Goal: Navigation & Orientation: Find specific page/section

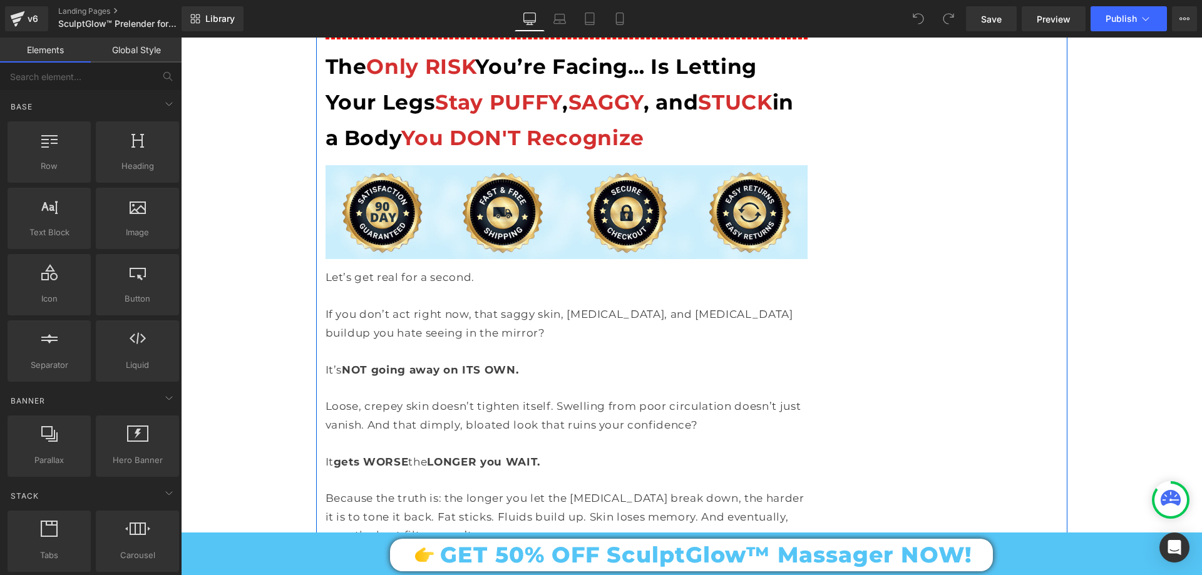
scroll to position [12834, 0]
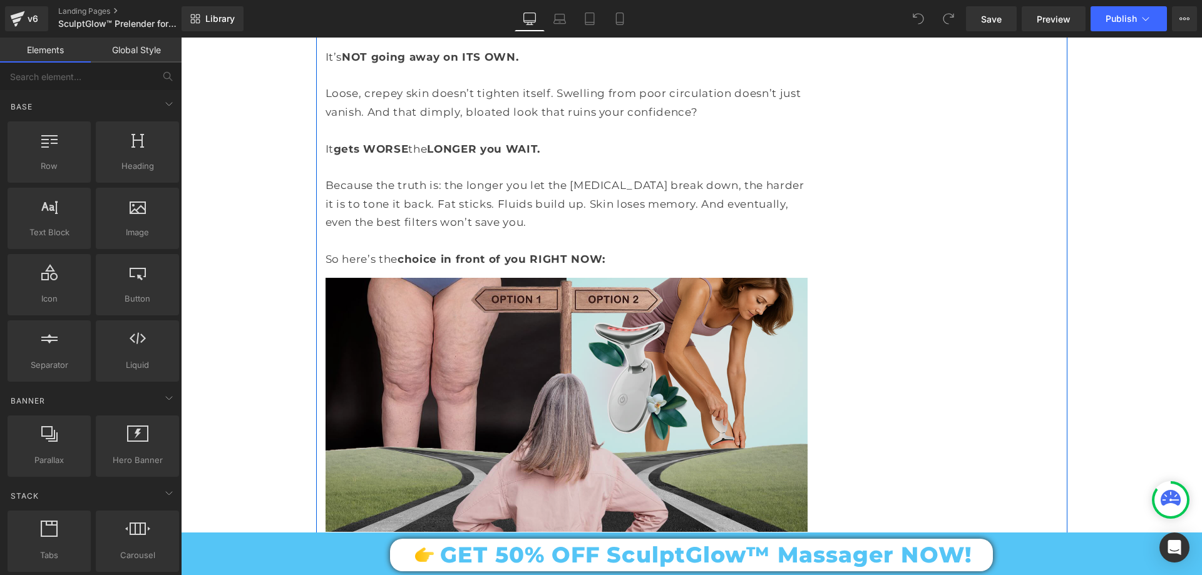
click at [581, 278] on img at bounding box center [567, 405] width 482 height 254
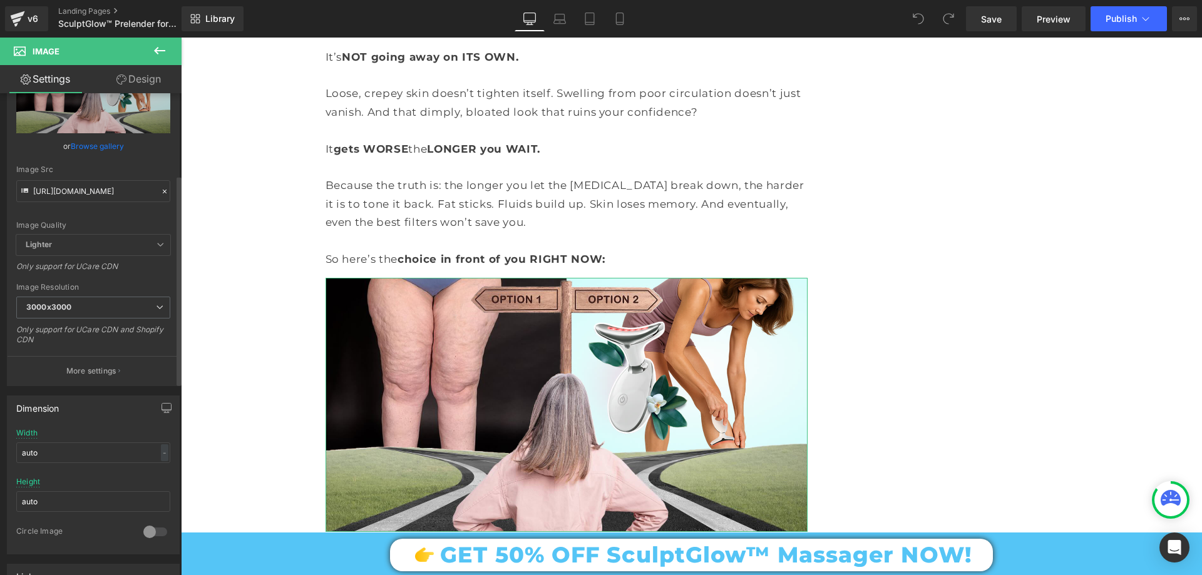
scroll to position [188, 0]
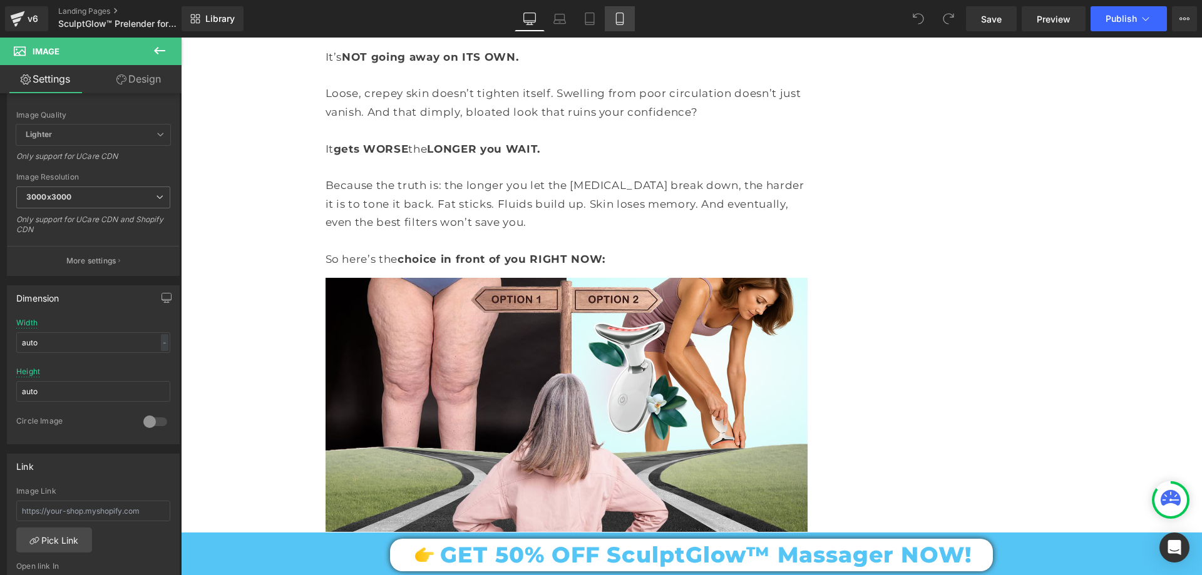
click at [627, 21] on link "Mobile" at bounding box center [620, 18] width 30 height 25
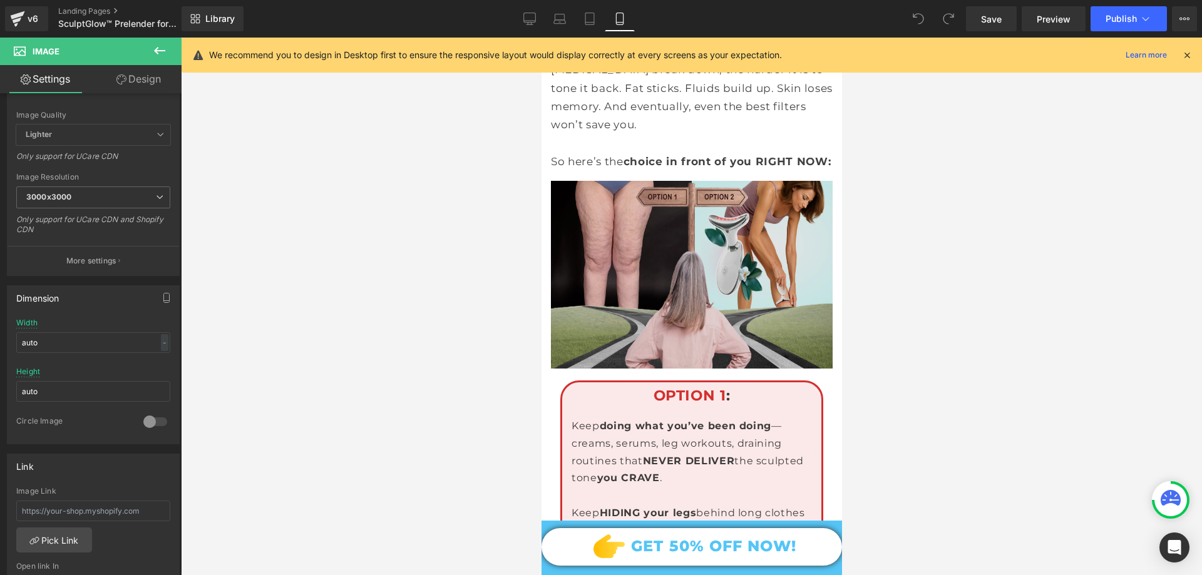
scroll to position [18215, 0]
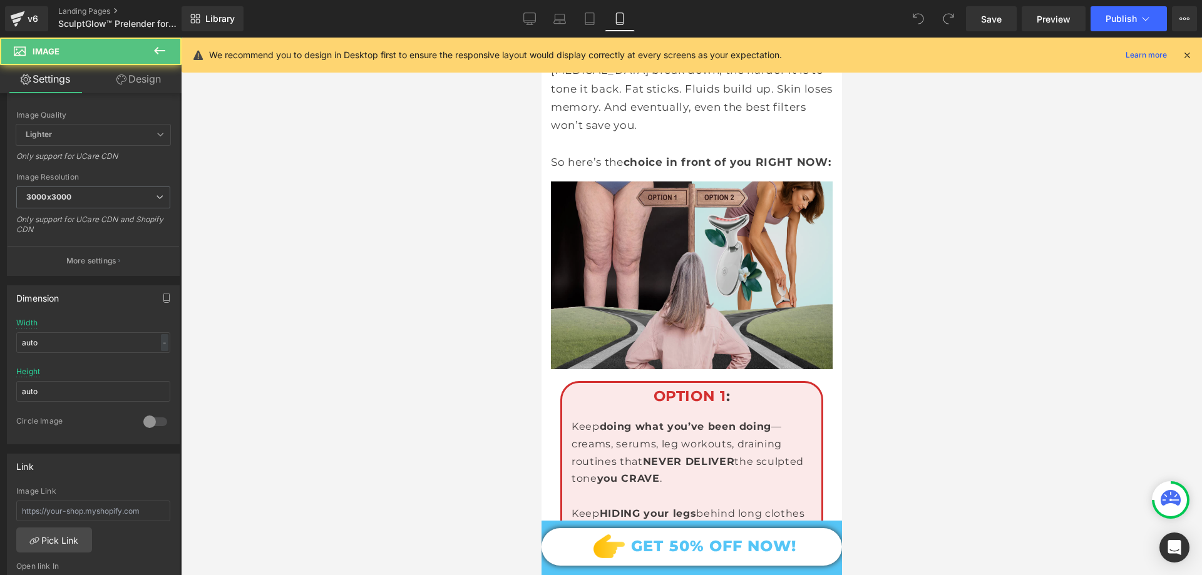
click at [683, 278] on img at bounding box center [691, 276] width 282 height 188
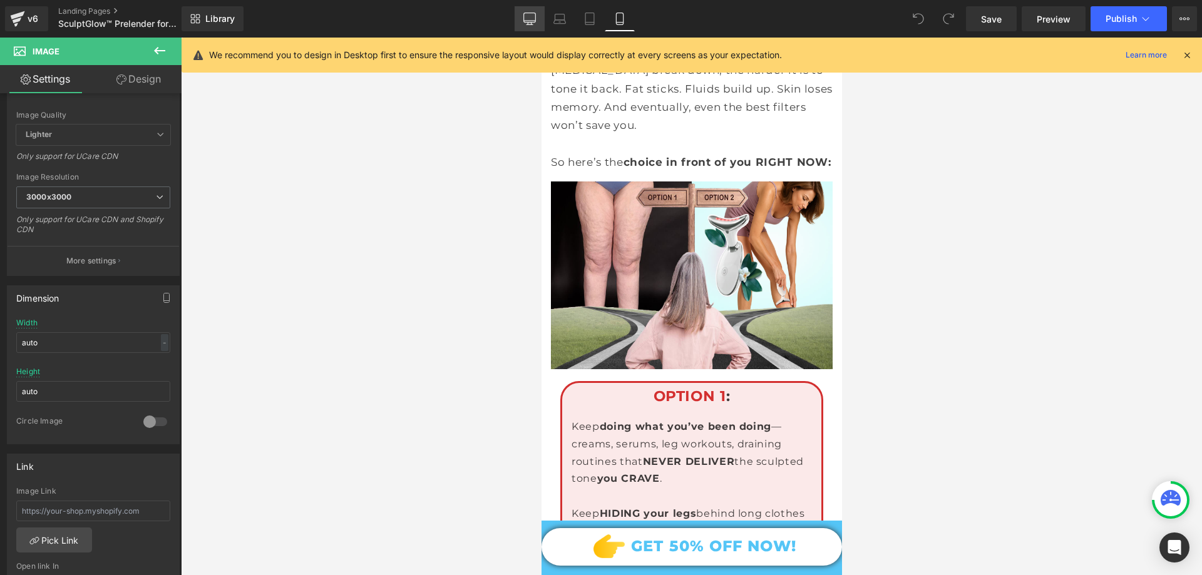
click at [523, 21] on link "Desktop" at bounding box center [530, 18] width 30 height 25
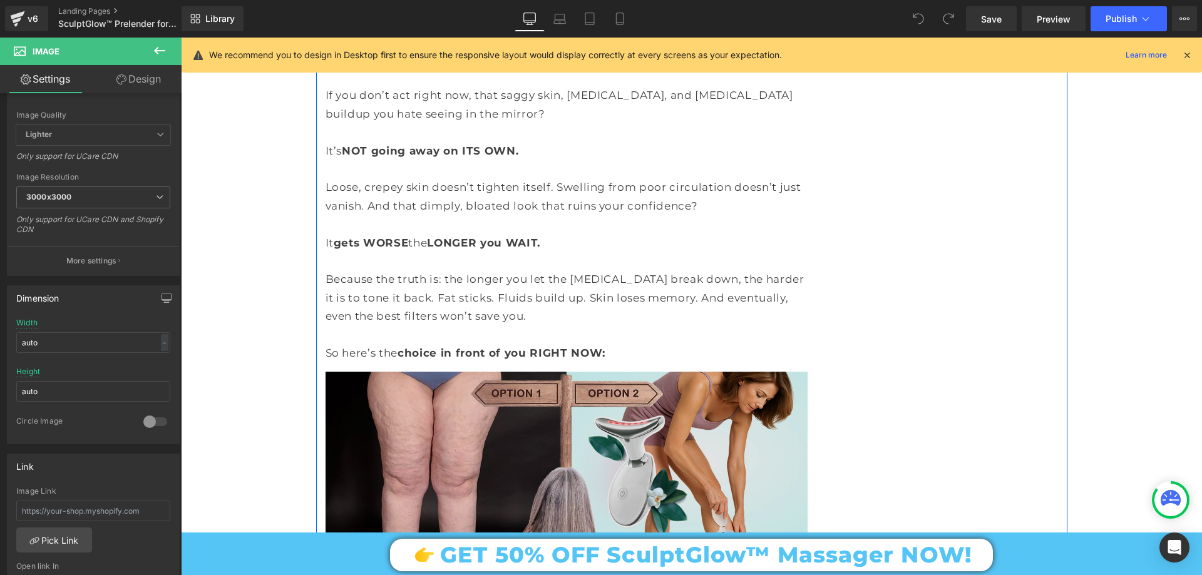
scroll to position [12762, 0]
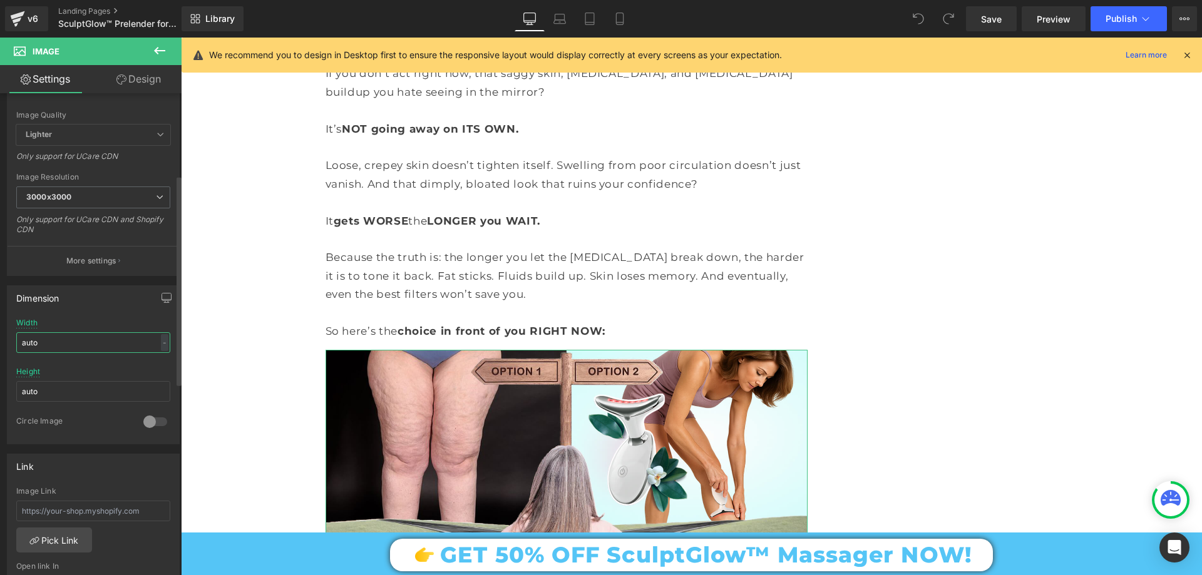
click at [59, 344] on input "auto" at bounding box center [93, 342] width 154 height 21
click at [59, 343] on input "auto" at bounding box center [93, 342] width 154 height 21
click at [59, 343] on input "800" at bounding box center [93, 342] width 154 height 21
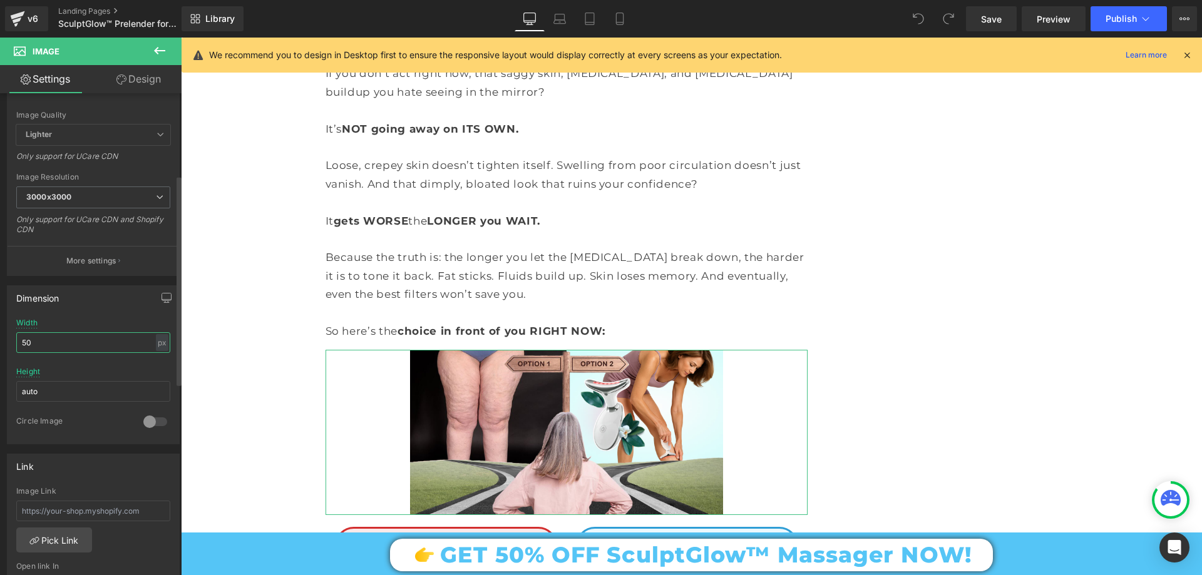
type input "5"
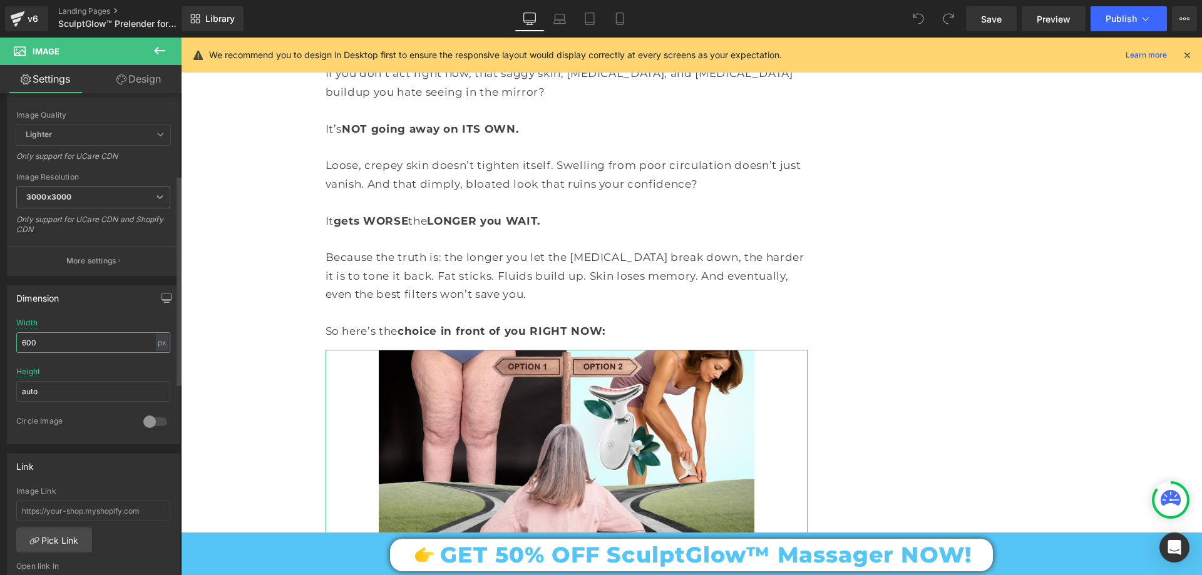
click at [59, 342] on input "600" at bounding box center [93, 342] width 154 height 21
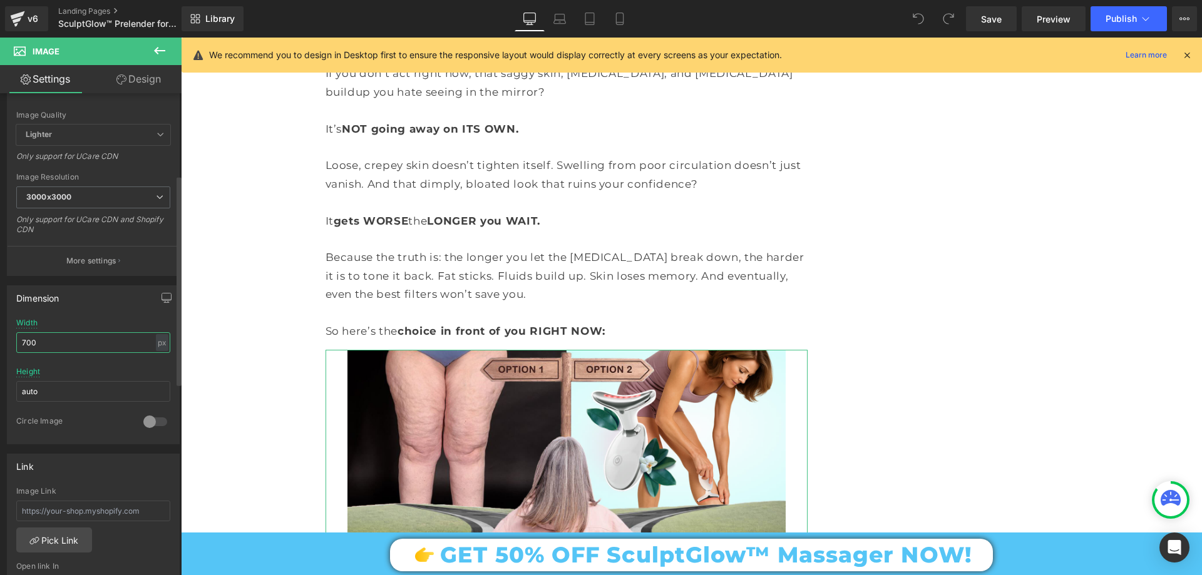
click at [59, 342] on input "700" at bounding box center [93, 342] width 154 height 21
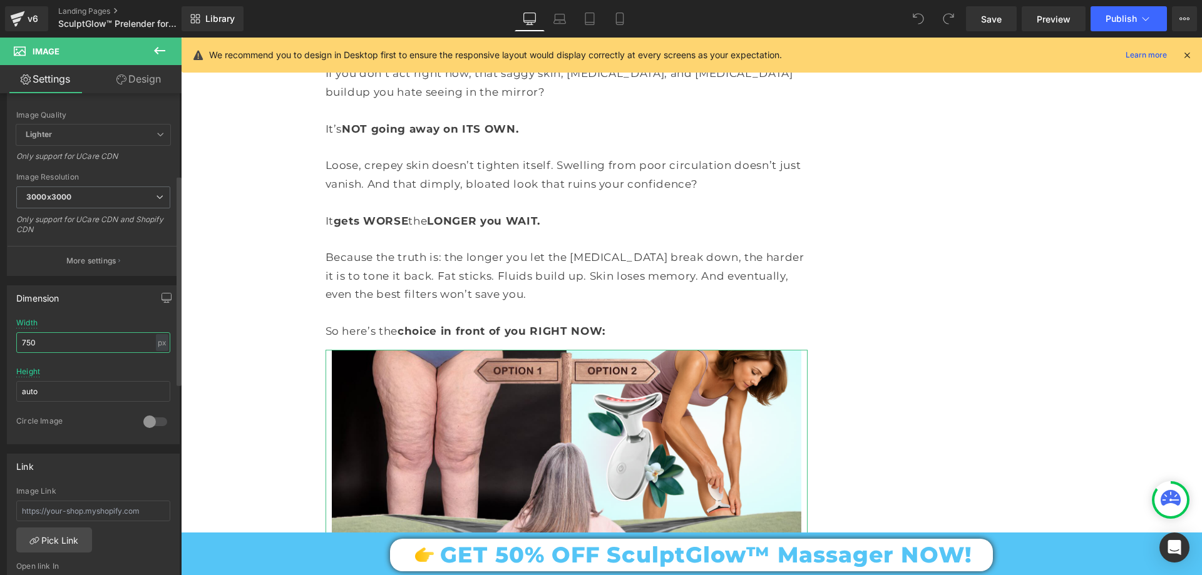
click at [59, 342] on input "750" at bounding box center [93, 342] width 154 height 21
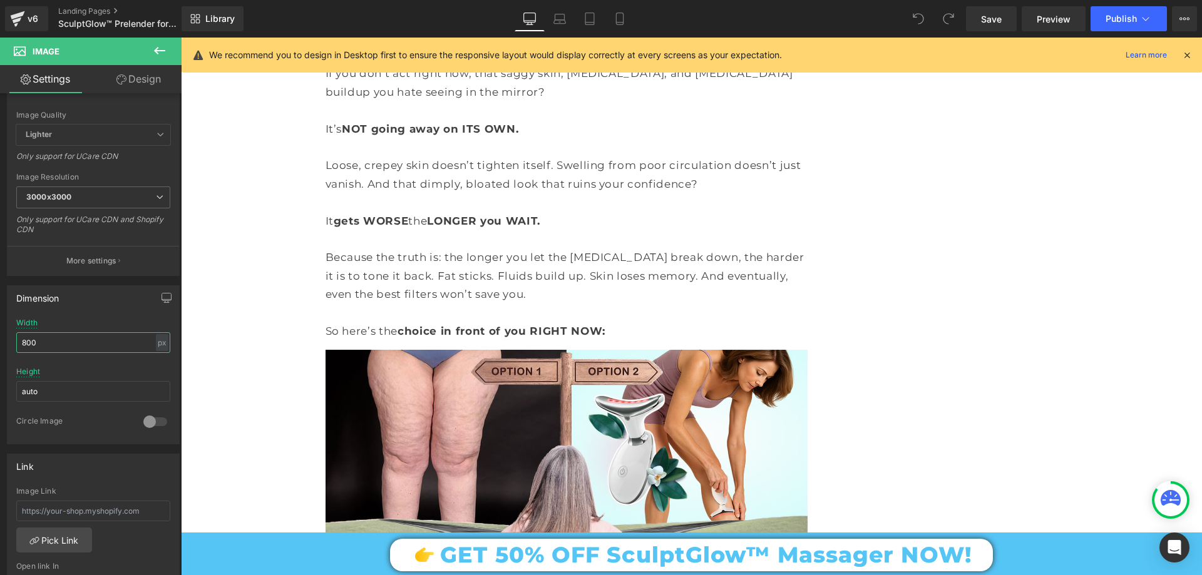
type input "800"
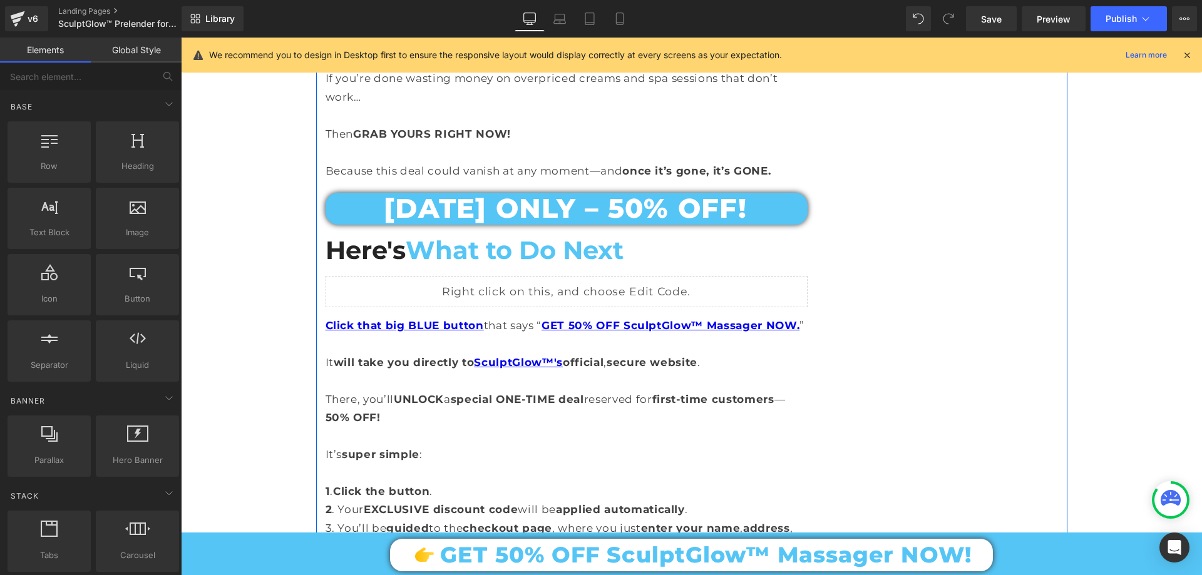
scroll to position [10940, 0]
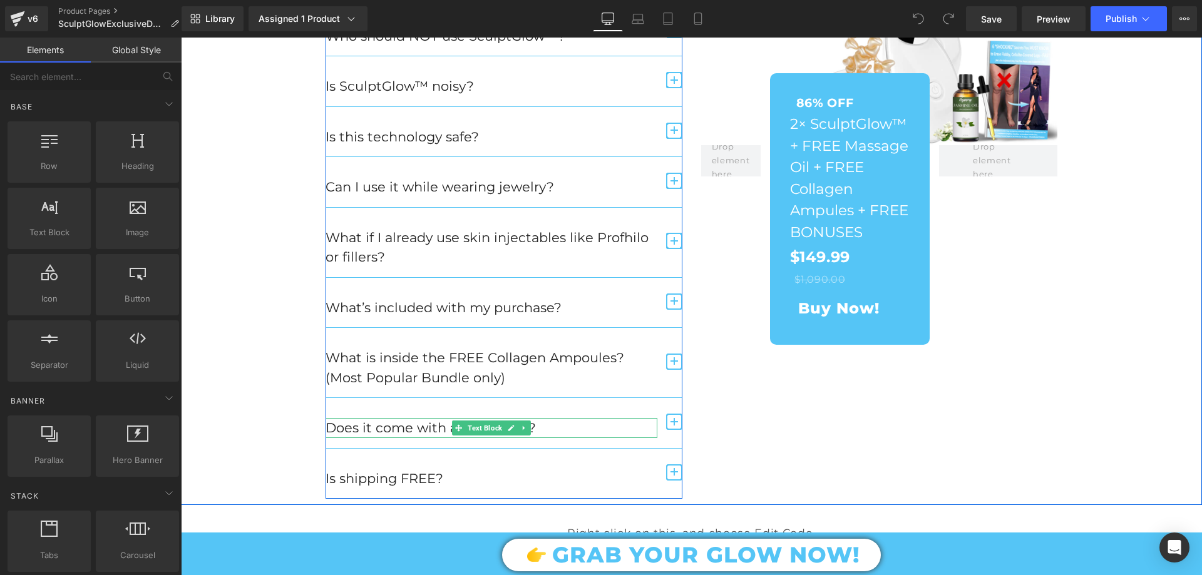
scroll to position [3694, 0]
